Goal: Task Accomplishment & Management: Use online tool/utility

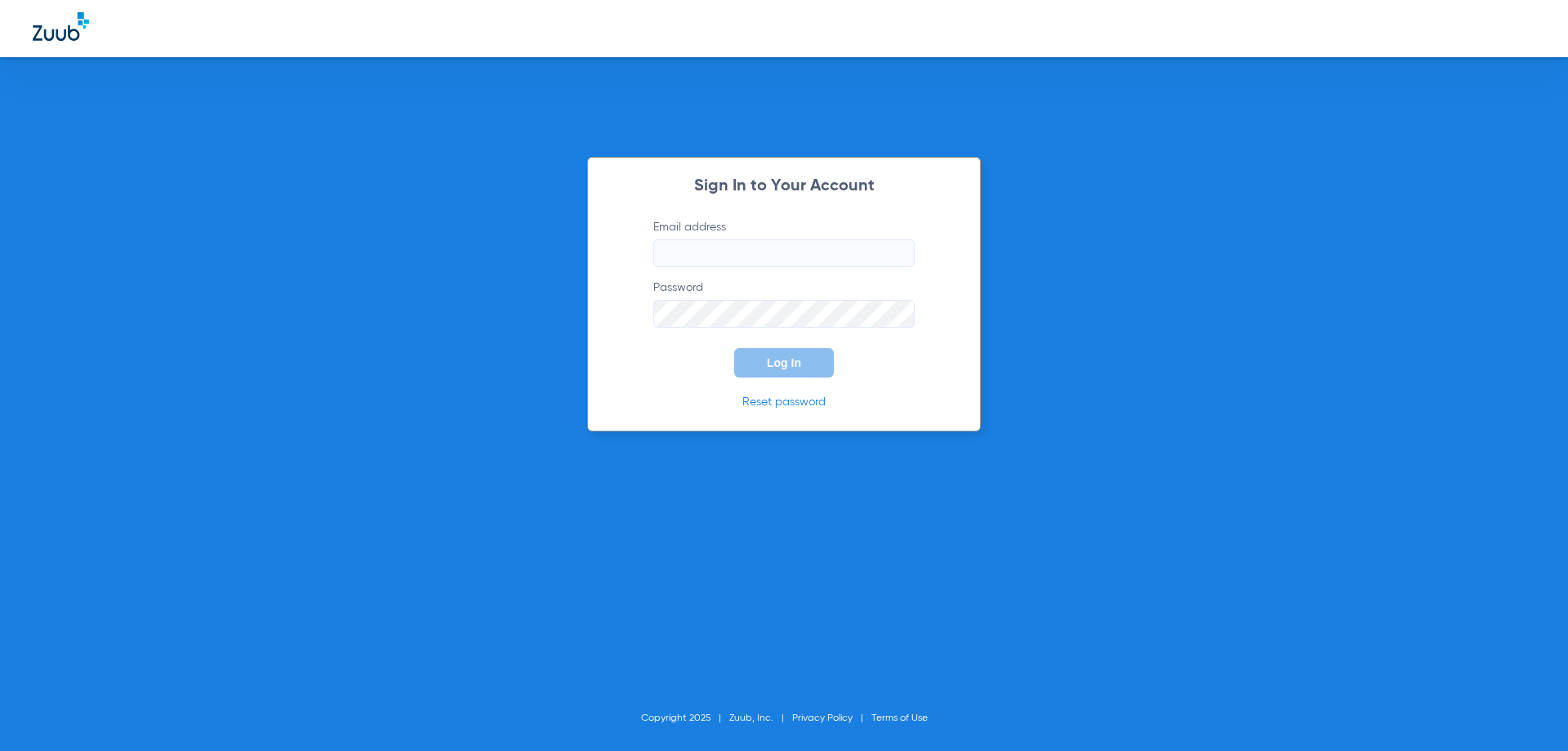
click at [725, 243] on input "Email address" at bounding box center [784, 253] width 261 height 28
paste input "[EMAIL_ADDRESS][DOMAIN_NAME]"
type input "[EMAIL_ADDRESS][DOMAIN_NAME]"
drag, startPoint x: 206, startPoint y: 340, endPoint x: 603, endPoint y: 363, distance: 397.7
click at [240, 344] on div "Sign In to Your Account Email address [EMAIL_ADDRESS][DOMAIN_NAME] Password Log…" at bounding box center [784, 375] width 1568 height 751
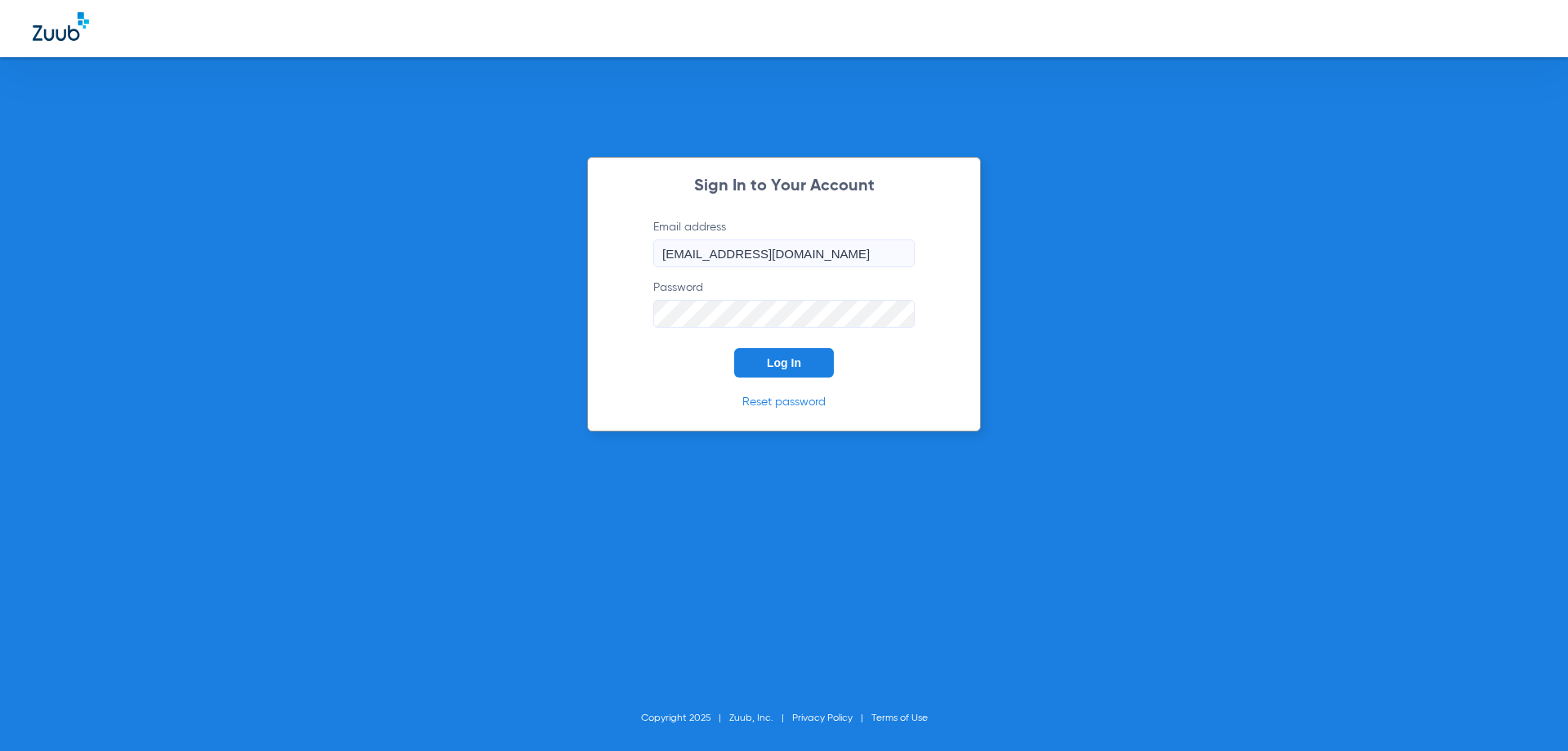
click at [734, 348] on button "Log In" at bounding box center [784, 362] width 100 height 29
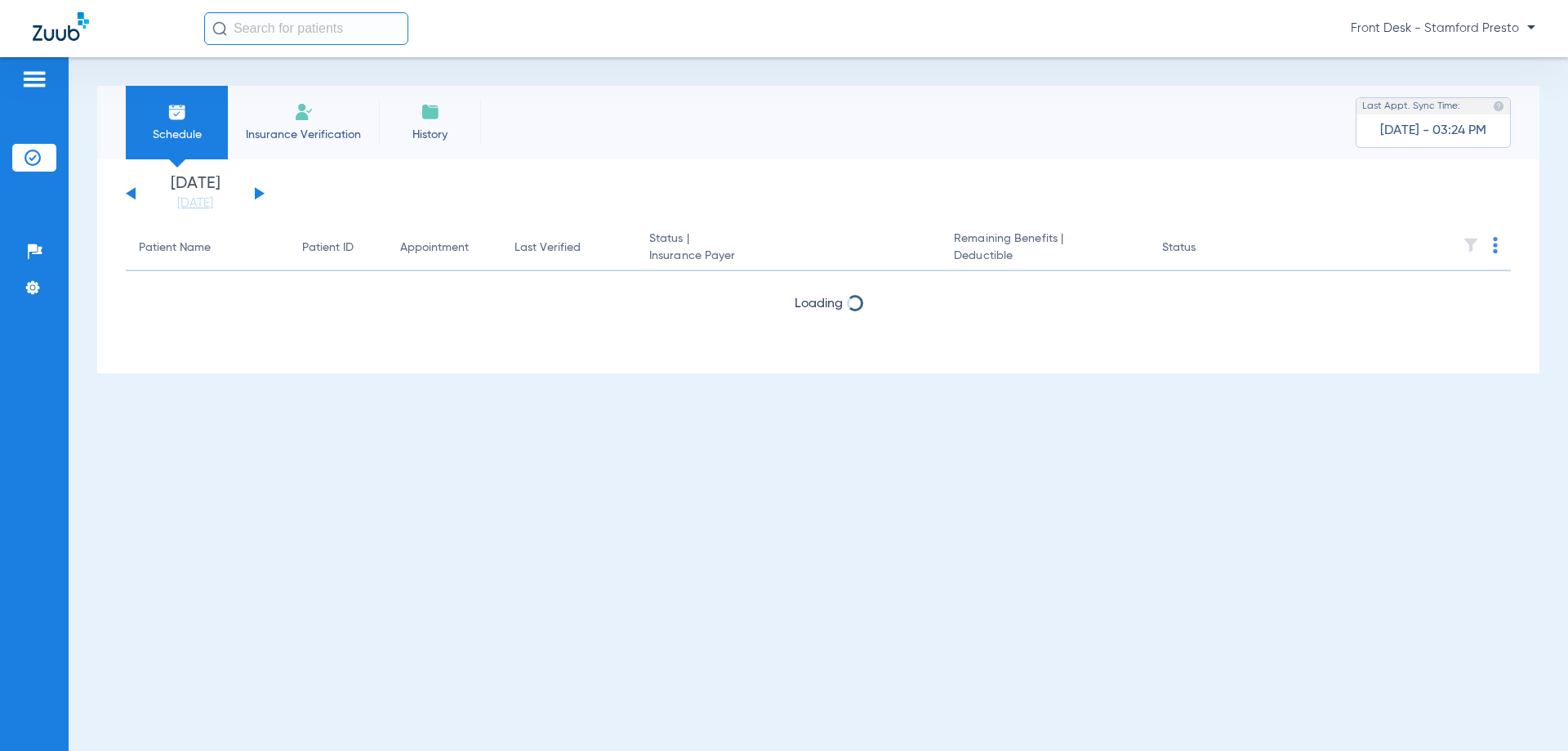
click at [256, 195] on div "[DATE] [DATE] [DATE] [DATE] [DATE] [DATE] [DATE] [DATE] [DATE] [DATE] [DATE] [D…" at bounding box center [195, 194] width 139 height 36
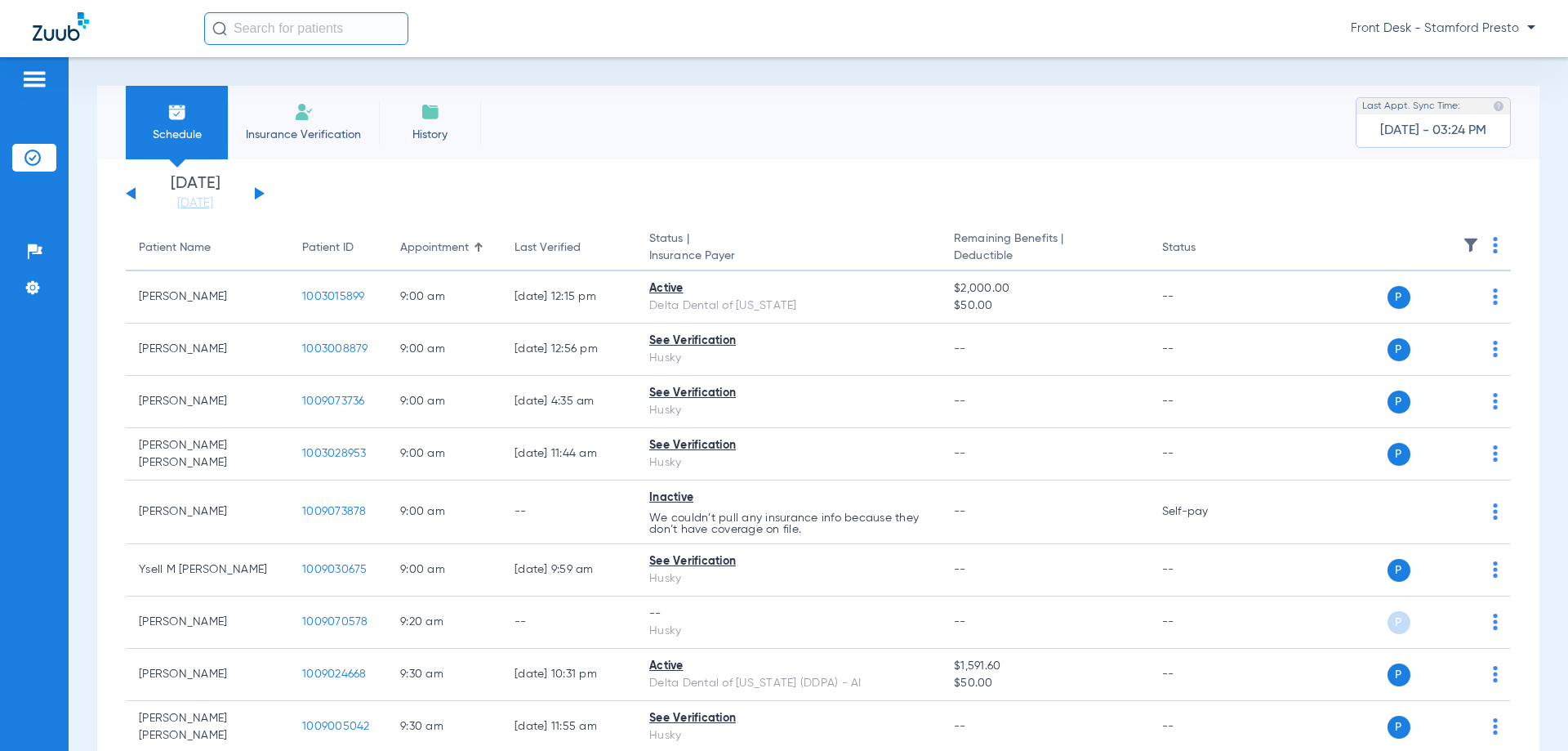
click at [257, 191] on button at bounding box center [259, 193] width 9 height 12
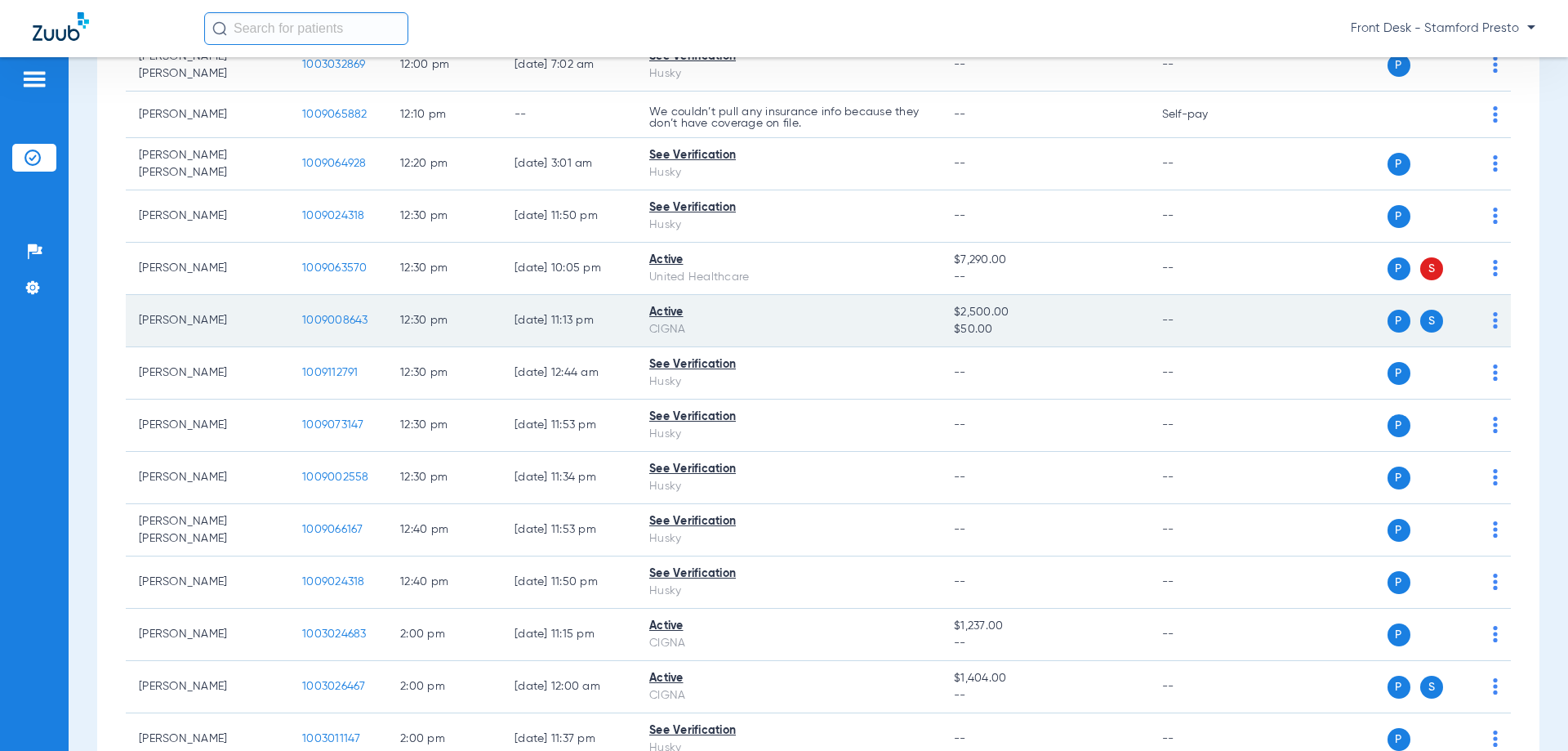
scroll to position [2451, 0]
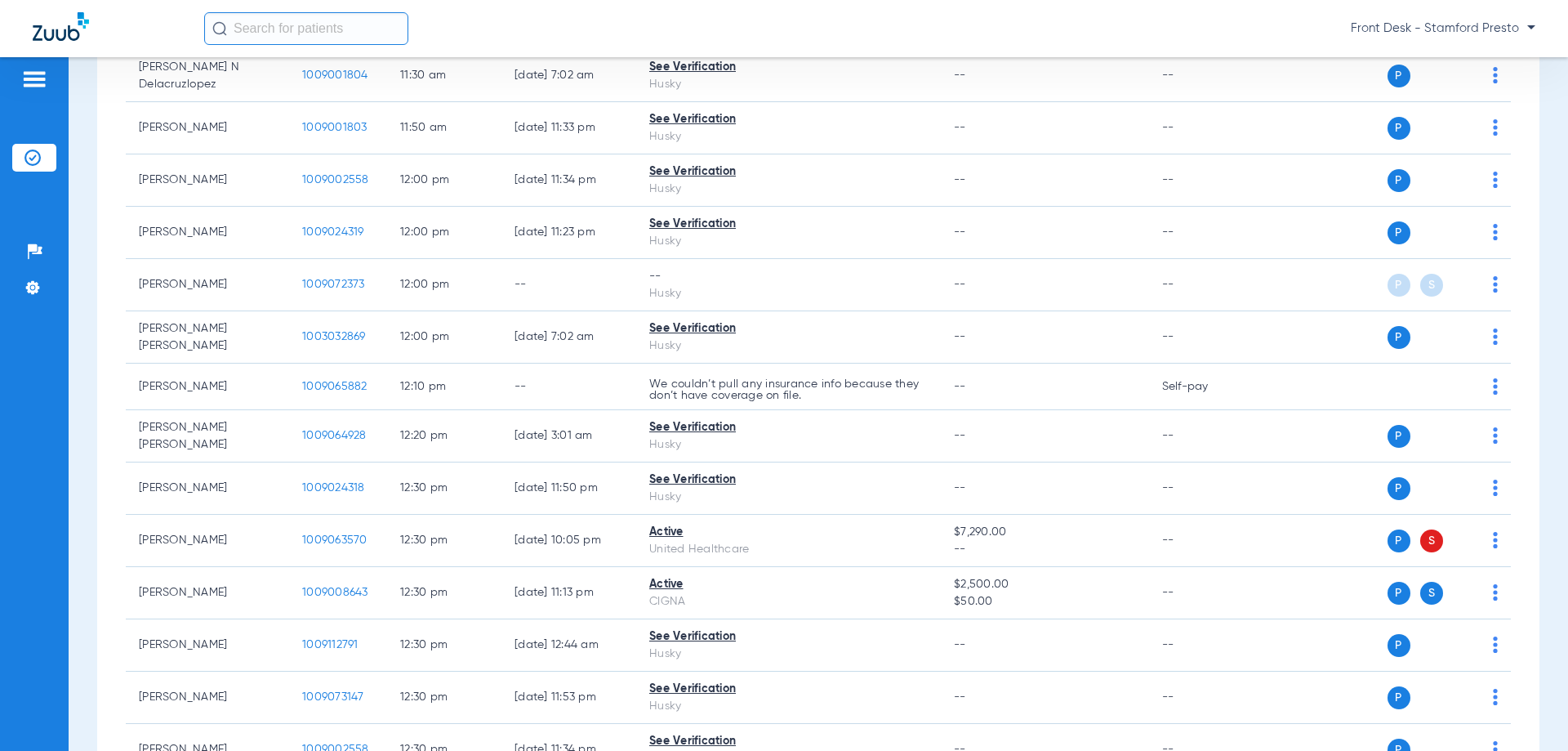
click at [55, 440] on div "Patients Insurance Verification Setup Help Center Settings" at bounding box center [34, 432] width 68 height 751
